Goal: Task Accomplishment & Management: Manage account settings

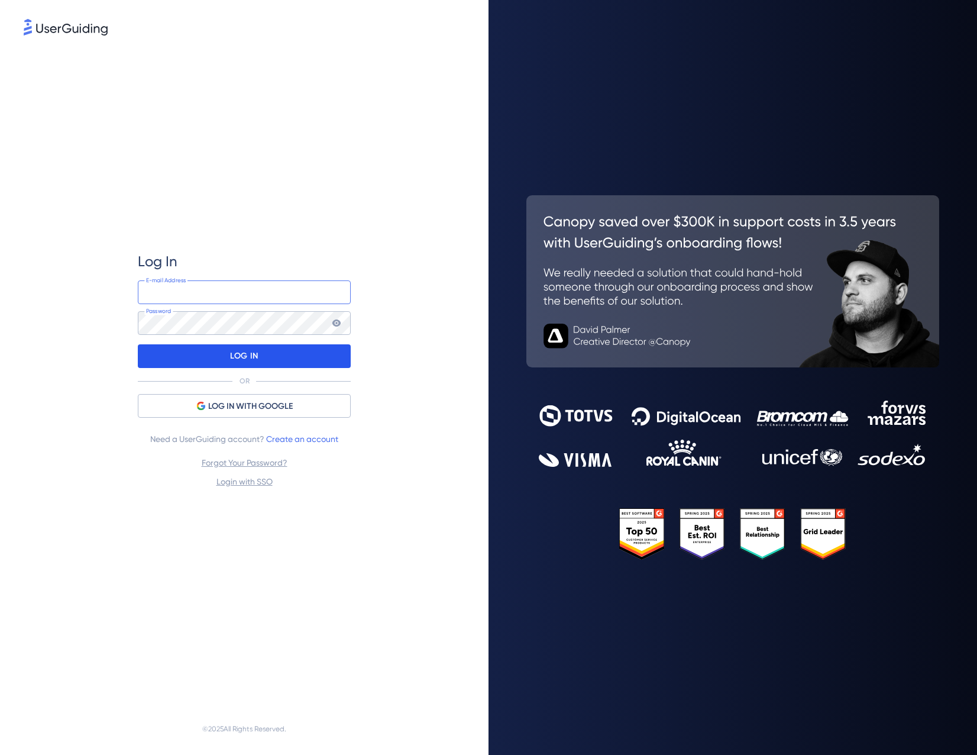
type input "[EMAIL_ADDRESS][DOMAIN_NAME]"
click at [192, 360] on div "LOG IN" at bounding box center [244, 356] width 213 height 24
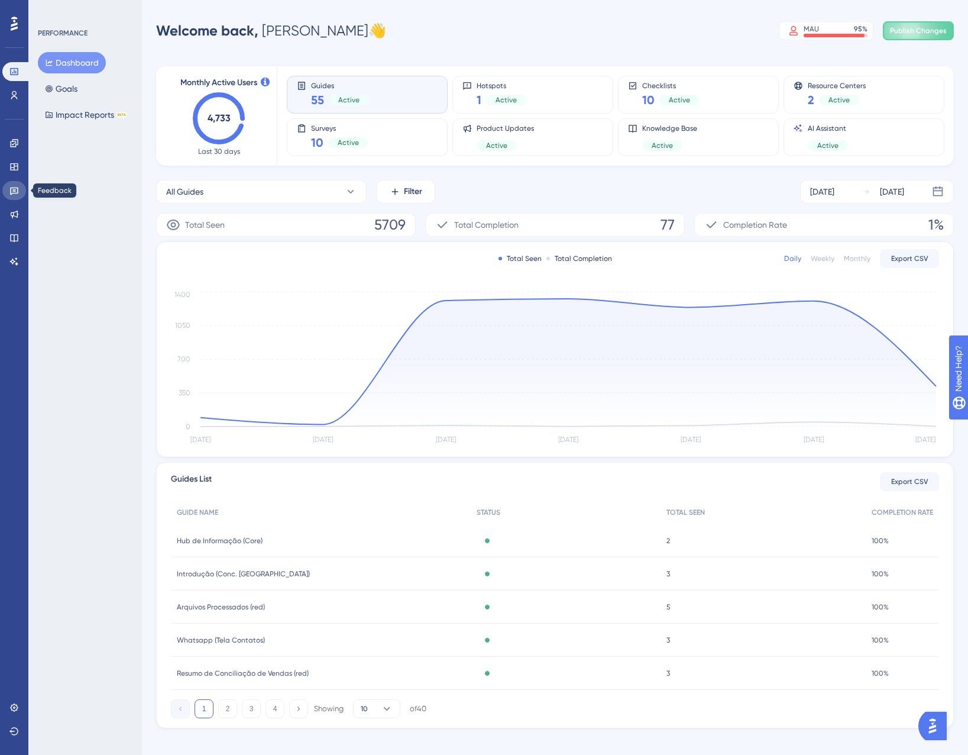
click at [20, 198] on link at bounding box center [14, 190] width 24 height 19
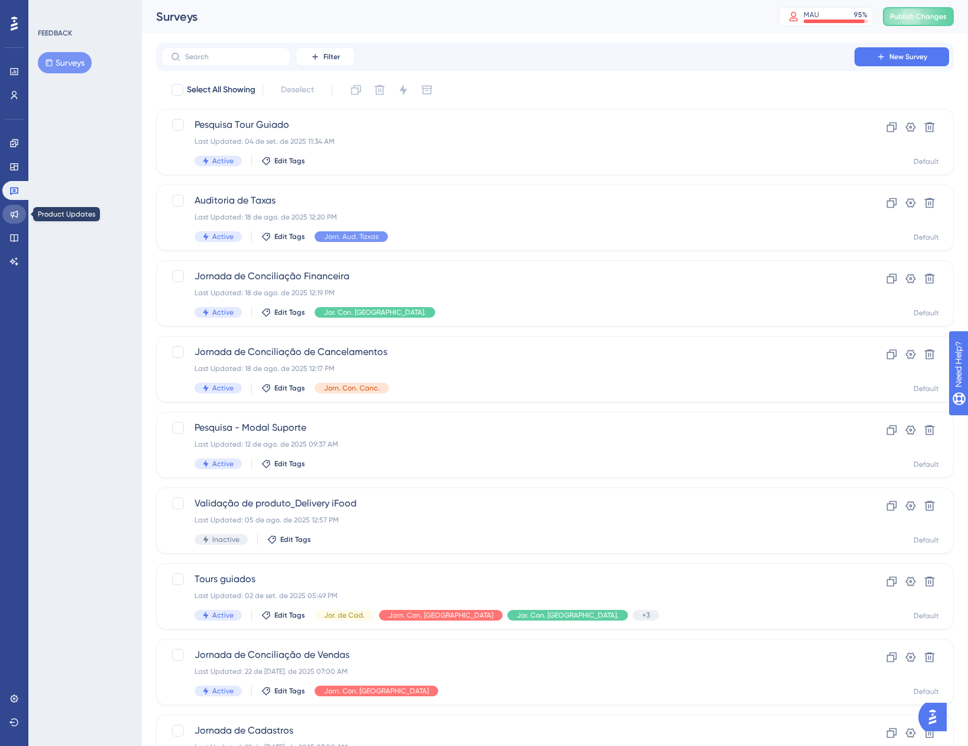
click at [8, 213] on link at bounding box center [14, 214] width 24 height 19
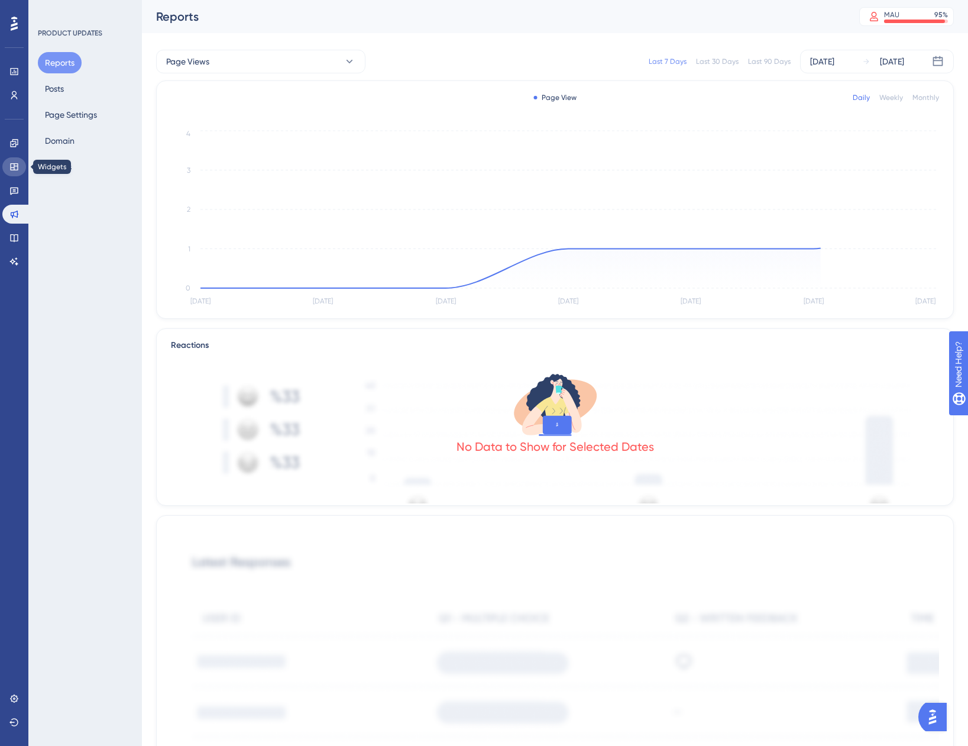
click at [6, 163] on link at bounding box center [14, 166] width 24 height 19
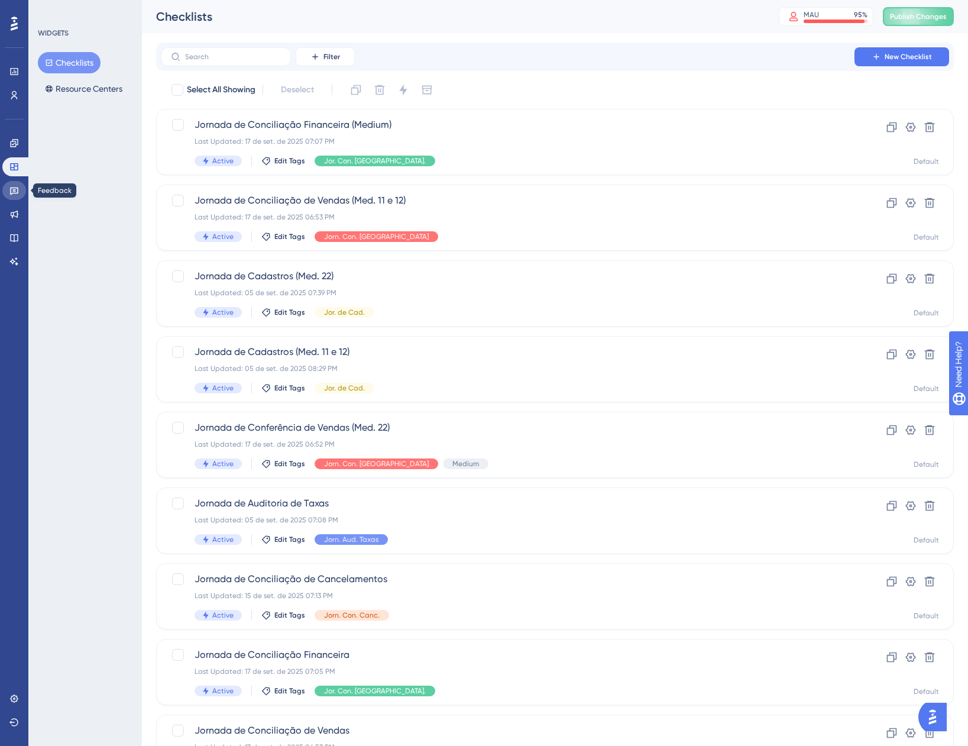
click at [14, 182] on link at bounding box center [14, 190] width 24 height 19
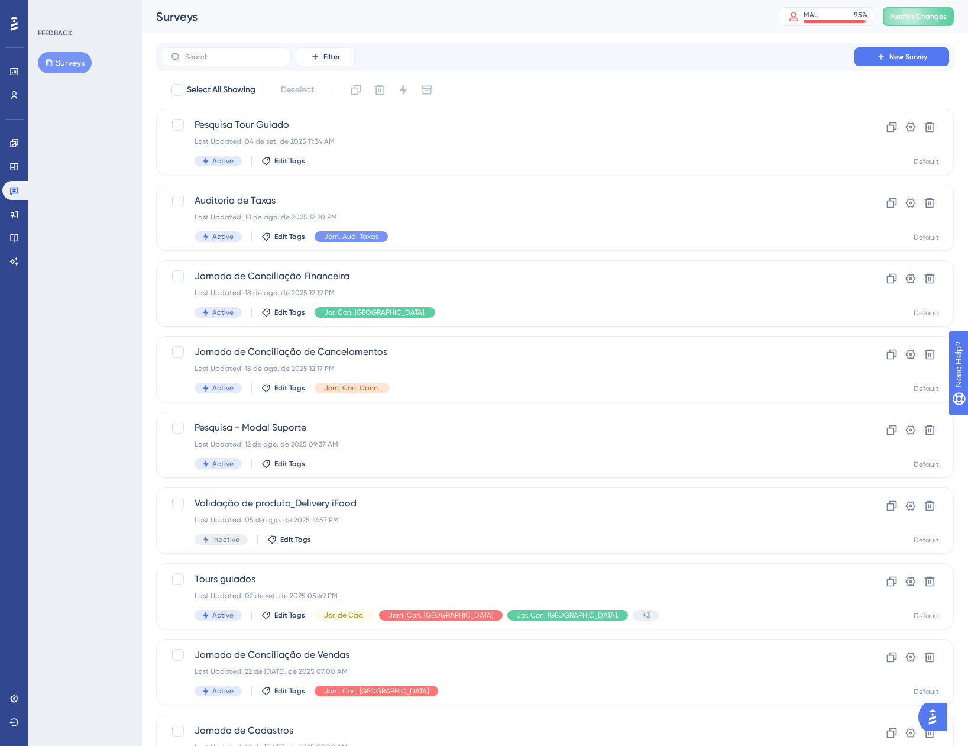
click at [21, 203] on div "Engagement Widgets Feedback Product Updates Knowledge Base AI Assistant" at bounding box center [14, 202] width 24 height 137
click at [374, 141] on div "Last Updated: 04 de set. de 2025 11:34 AM" at bounding box center [508, 141] width 626 height 9
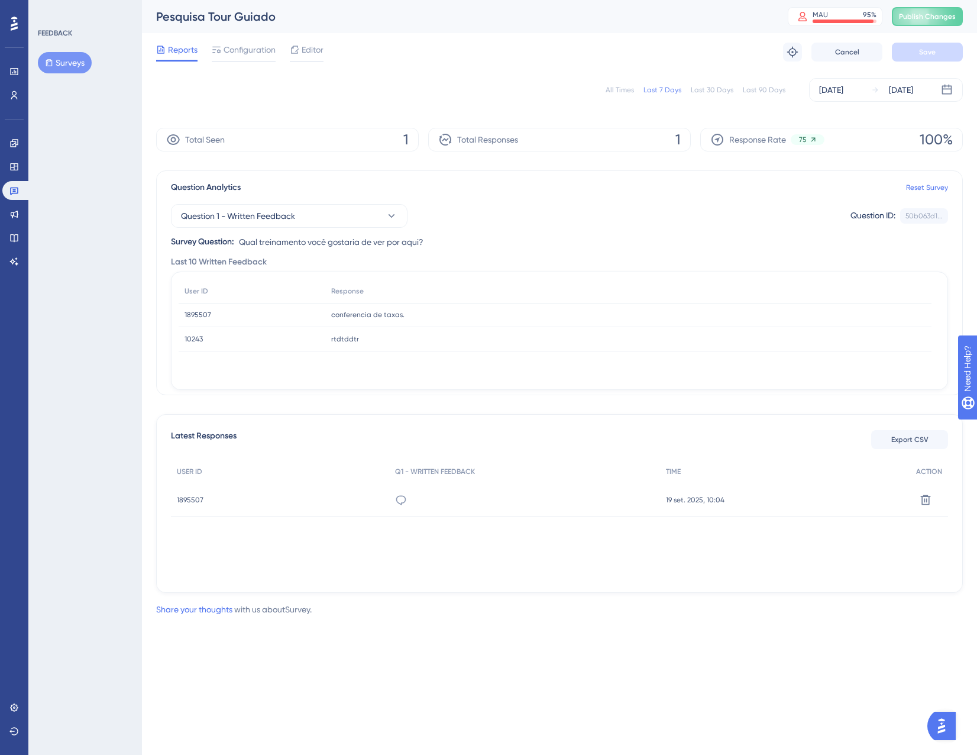
click at [184, 499] on span "1895507" at bounding box center [190, 499] width 27 height 9
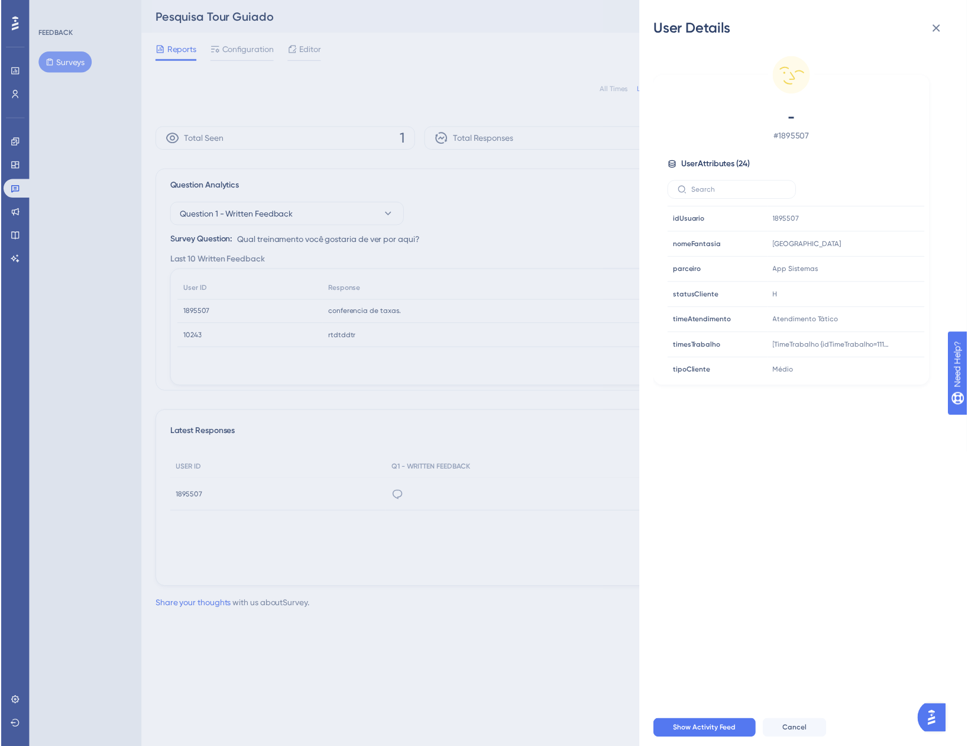
scroll to position [436, 0]
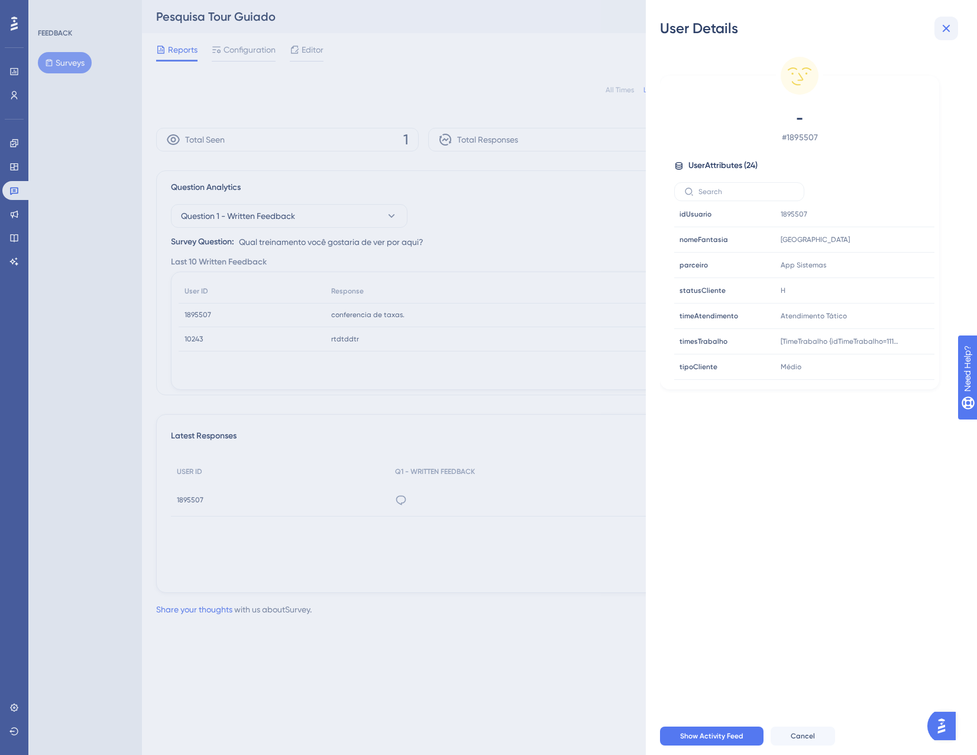
click at [938, 34] on button at bounding box center [946, 29] width 24 height 24
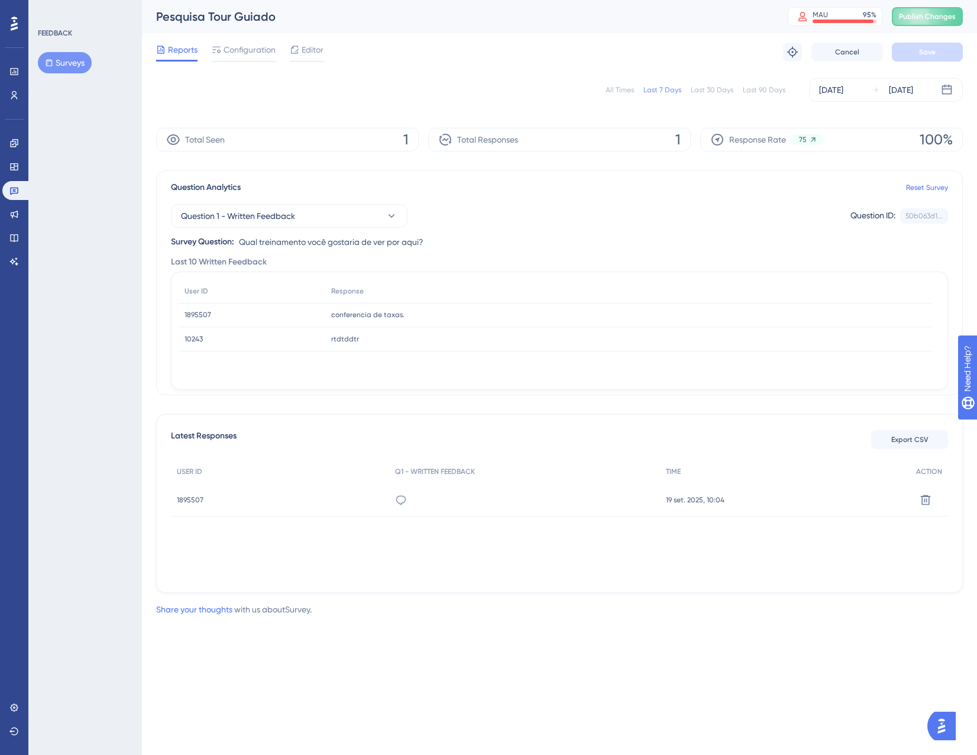
click at [23, 201] on div "Engagement Widgets Feedback Product Updates Knowledge Base AI Assistant" at bounding box center [14, 202] width 24 height 137
click at [23, 192] on link at bounding box center [16, 190] width 28 height 19
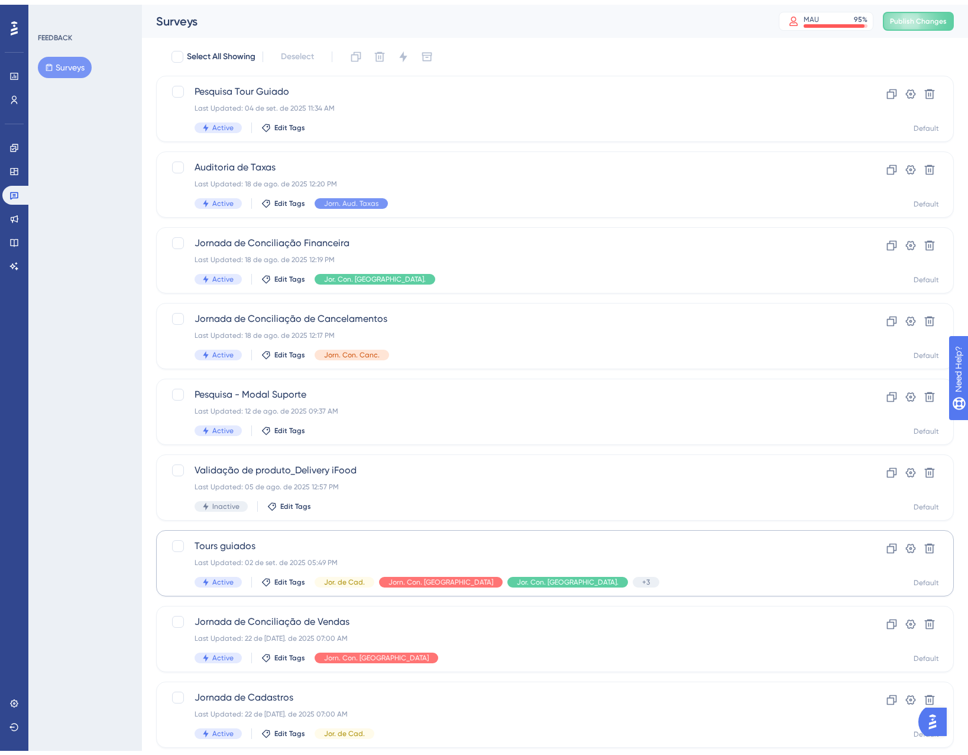
scroll to position [59, 0]
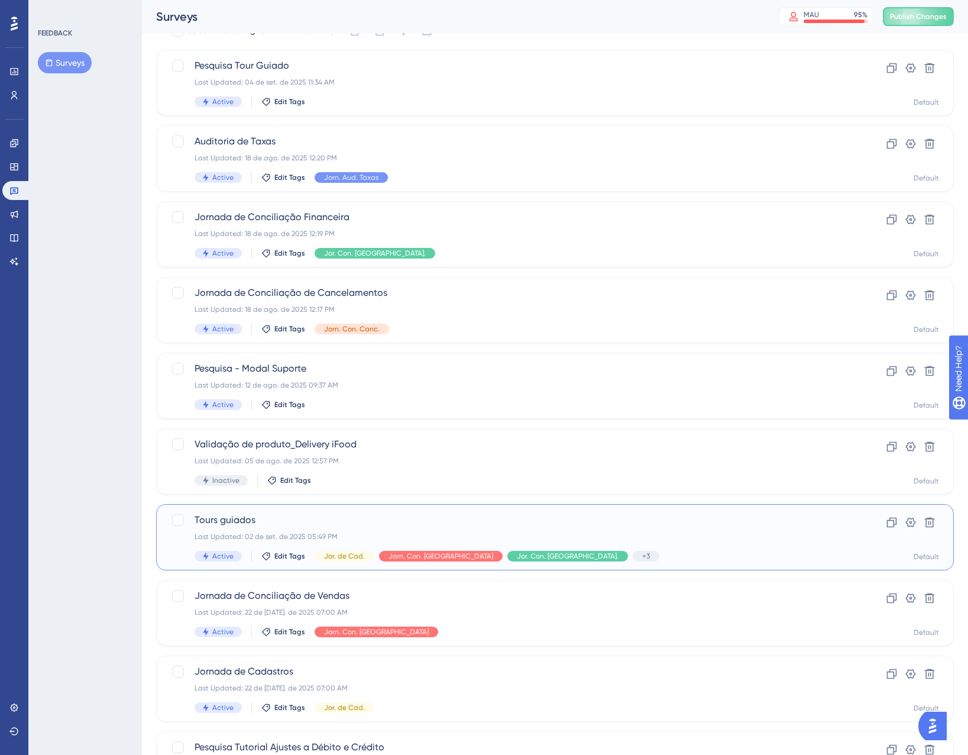
click at [601, 535] on div "Last Updated: 02 de set. de 2025 05:49 PM" at bounding box center [508, 536] width 626 height 9
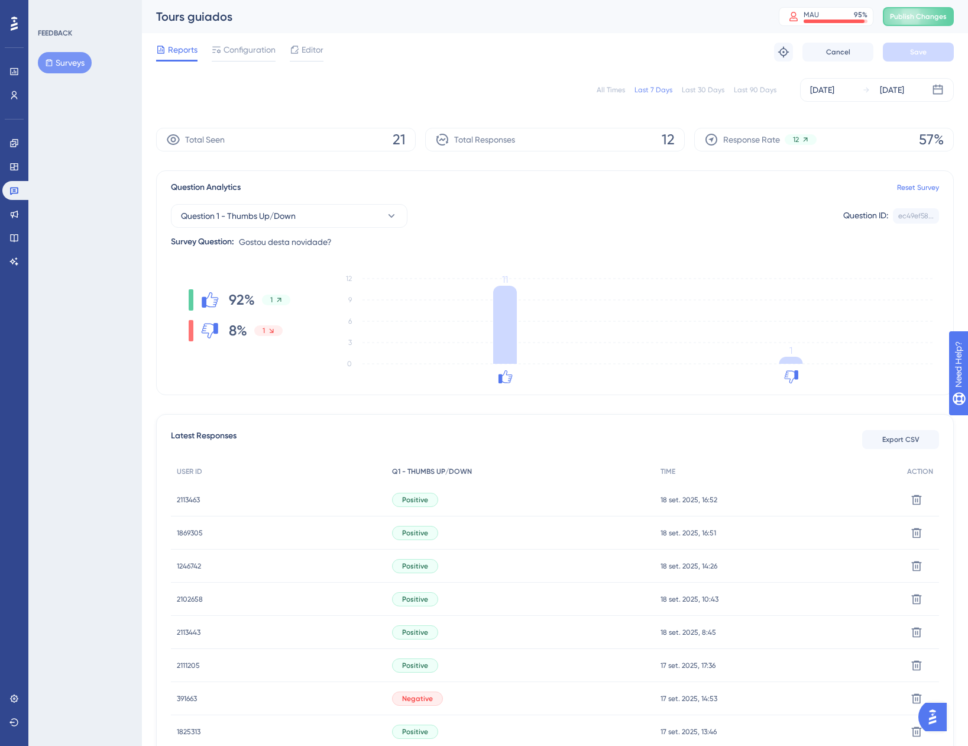
click at [593, 474] on div "Q1 - THUMBS UP/DOWN" at bounding box center [520, 471] width 268 height 24
drag, startPoint x: 593, startPoint y: 474, endPoint x: 596, endPoint y: 439, distance: 35.0
click at [596, 439] on div "Latest Responses Export CSV USER ID Q1 - THUMBS UP/DOWN TIME ACTION 2113463 211…" at bounding box center [555, 662] width 798 height 496
click at [146, 433] on div "Performance Users Engagement Widgets Feedback Product Updates Knowledge Base AI…" at bounding box center [555, 476] width 826 height 952
